Goal: Obtain resource: Download file/media

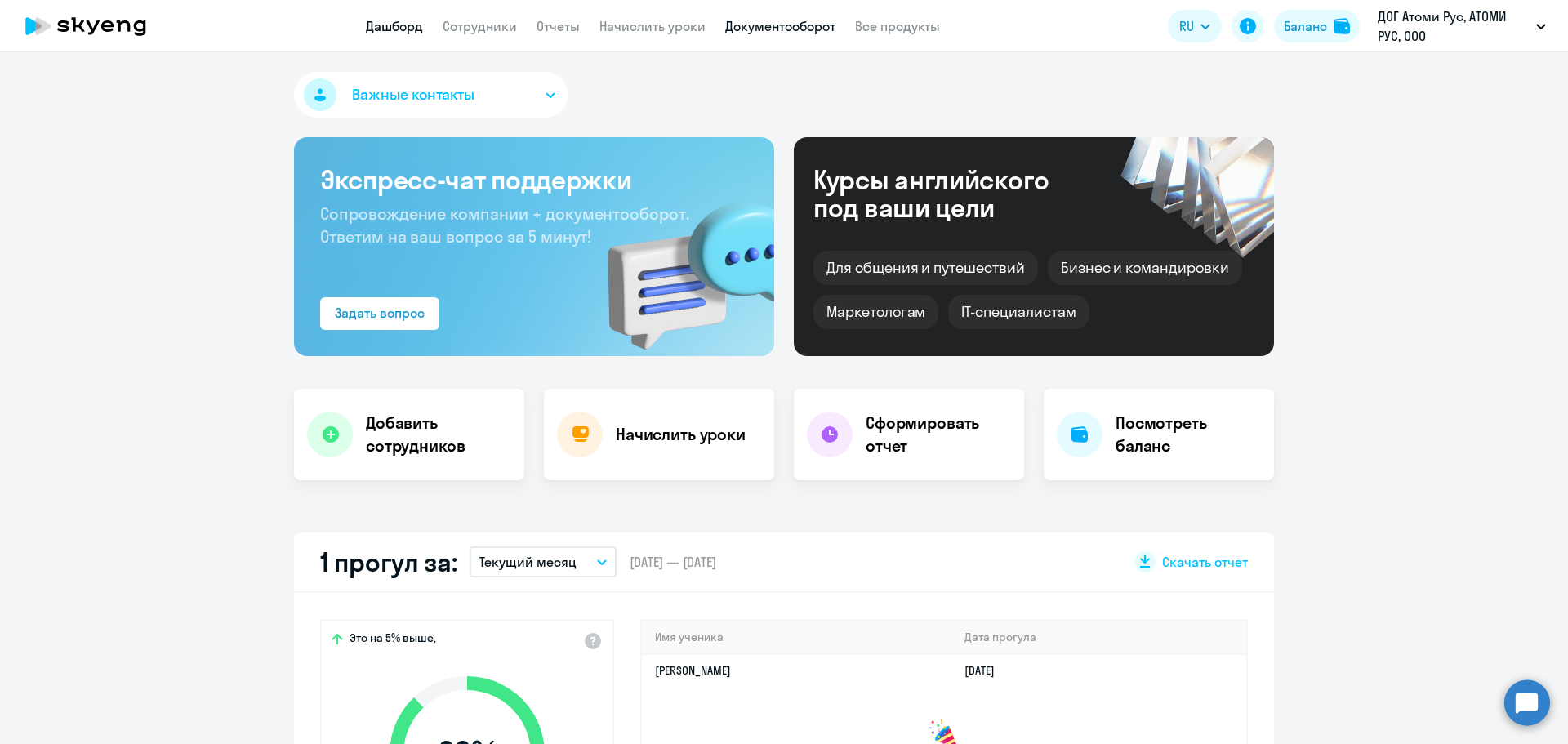
click at [778, 27] on link "Документооборот" at bounding box center [781, 26] width 110 height 16
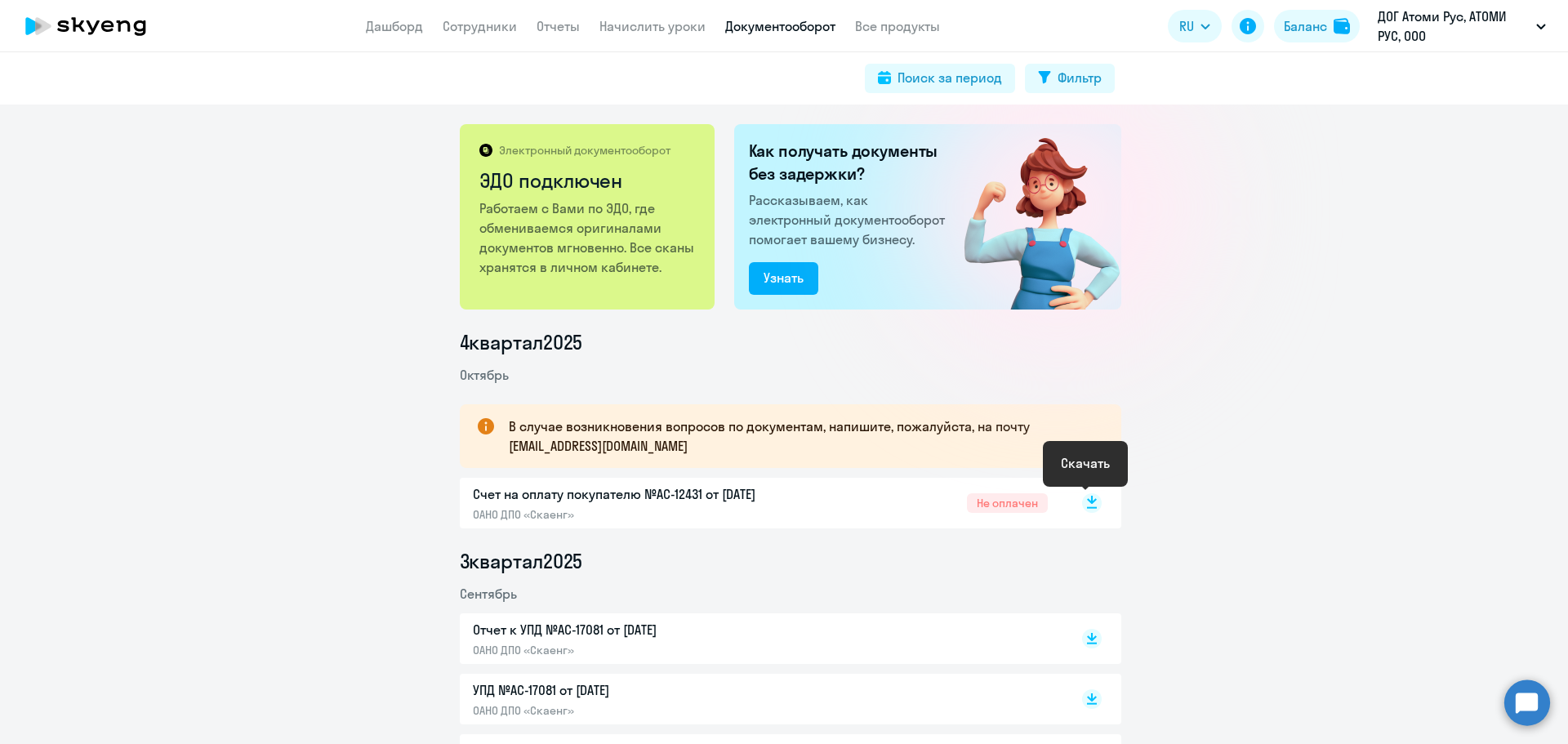
click at [1087, 508] on icon at bounding box center [1092, 508] width 10 height 2
click at [418, 20] on link "Дашборд" at bounding box center [395, 26] width 57 height 16
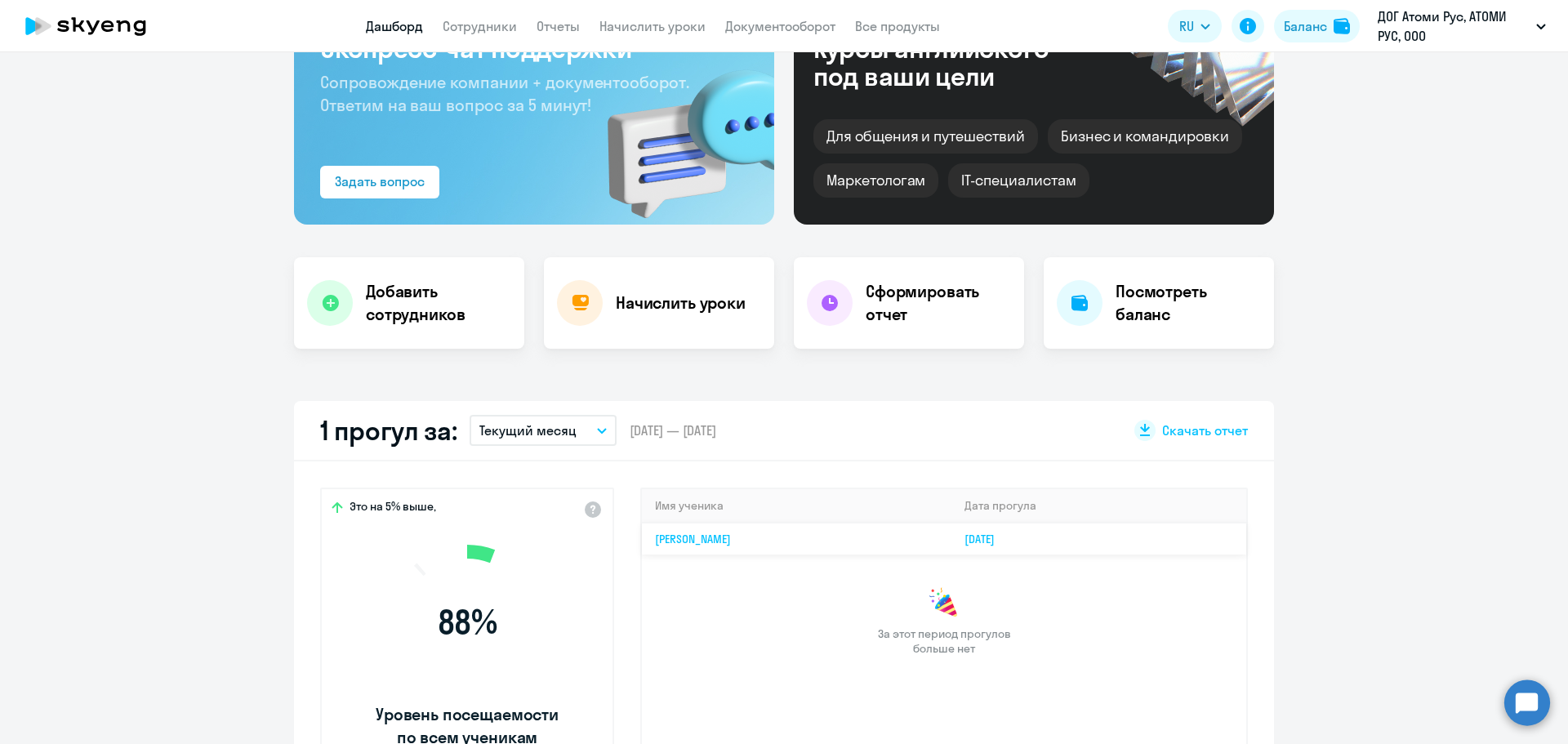
scroll to position [327, 0]
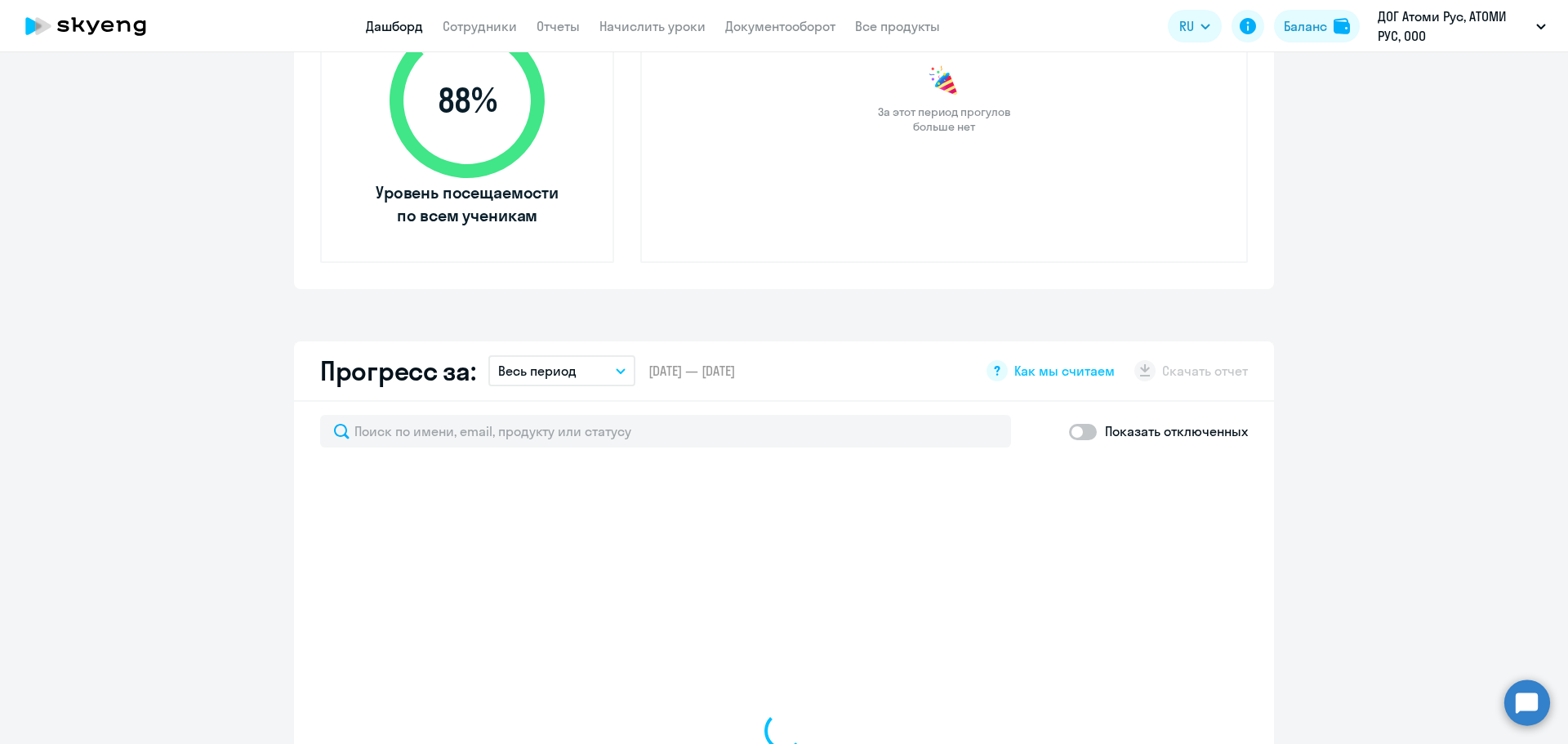
select select "30"
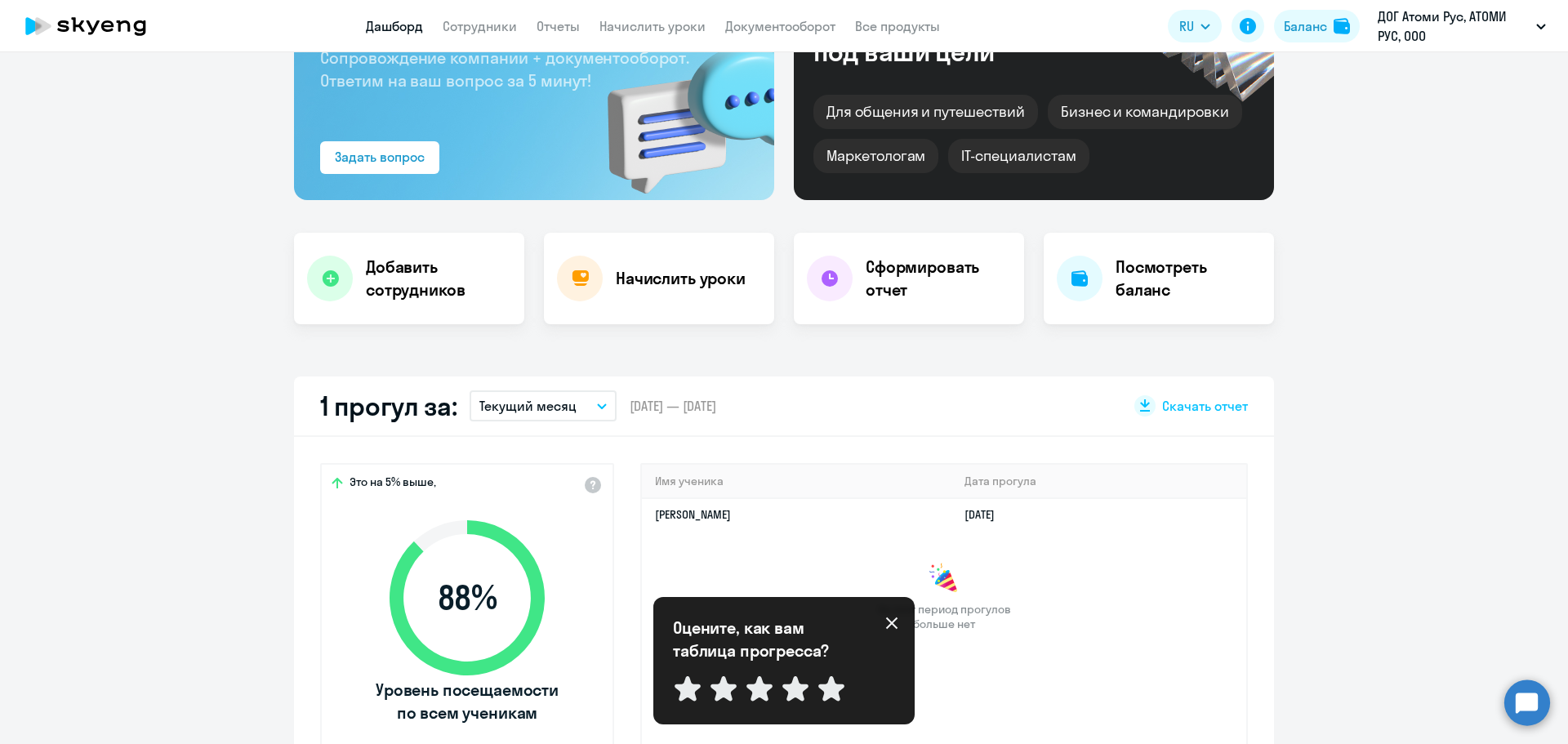
scroll to position [0, 0]
